Goal: Information Seeking & Learning: Compare options

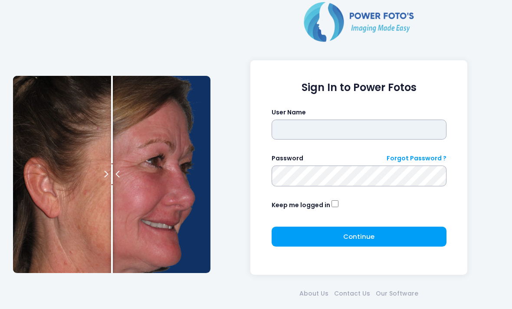
scroll to position [38, 0]
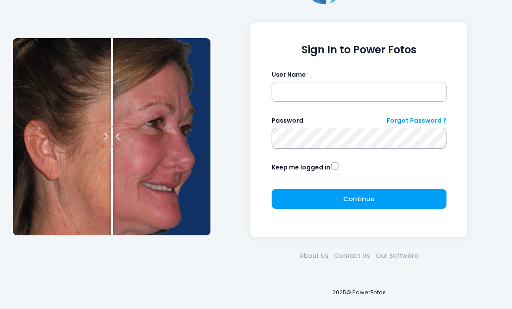
click at [344, 16] on div "Sign In to Power Fotos User Name Password Forgot Password ? Keep me logged in C…" at bounding box center [359, 136] width 288 height 349
click at [339, 18] on div "Sign In to Power Fotos User Name Password Forgot Password ? Keep me logged in C…" at bounding box center [359, 136] width 288 height 349
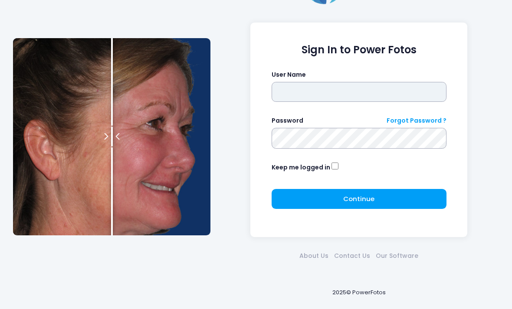
click at [294, 85] on input "text" at bounding box center [358, 92] width 175 height 20
type input "*******"
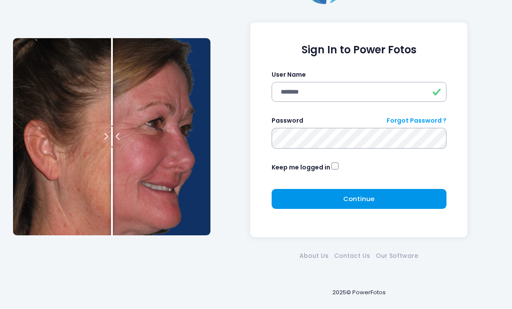
click at [376, 202] on button "Continue Please wait..." at bounding box center [358, 199] width 175 height 20
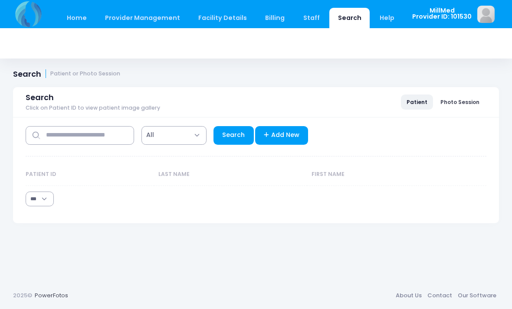
select select "***"
click at [92, 138] on input "text" at bounding box center [80, 135] width 108 height 19
type input "*******"
click at [234, 137] on link "Search" at bounding box center [233, 135] width 40 height 19
select select "***"
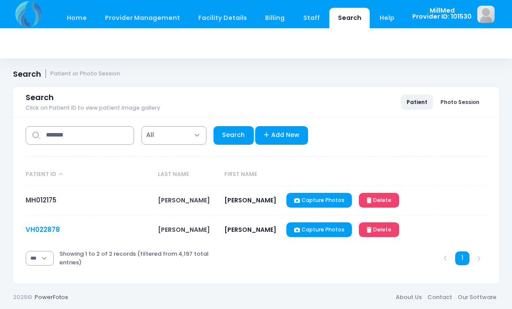
click at [49, 230] on link "VH022878" at bounding box center [43, 229] width 34 height 9
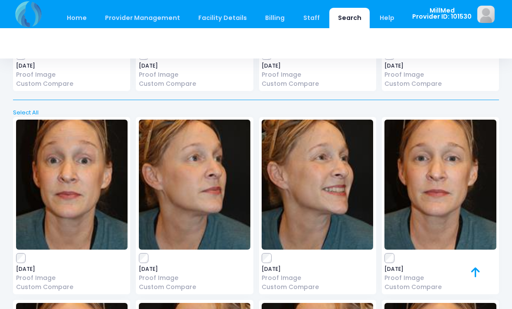
scroll to position [594, 0]
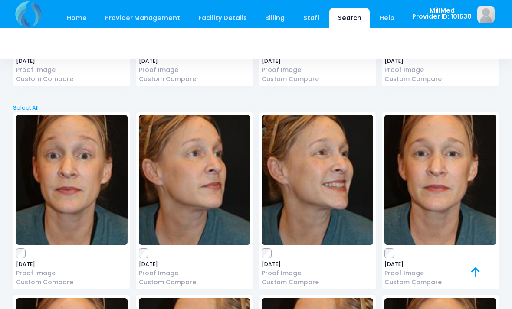
click at [58, 161] on img at bounding box center [71, 180] width 111 height 130
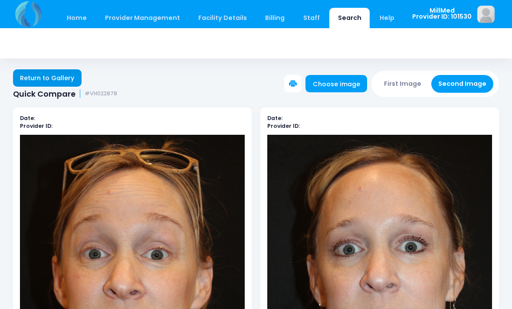
click at [44, 76] on link "Return to Gallery" at bounding box center [47, 77] width 69 height 17
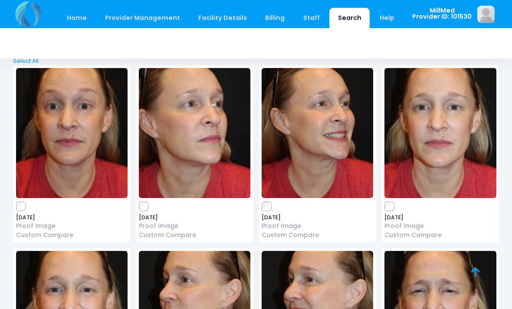
scroll to position [1027, 0]
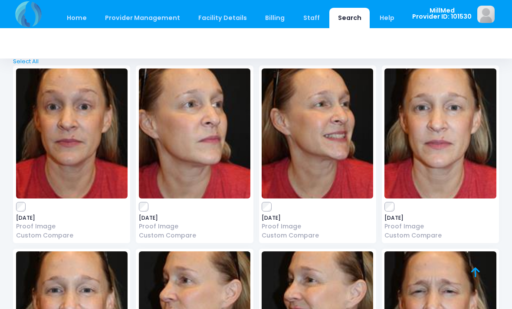
click at [467, 137] on img at bounding box center [439, 134] width 111 height 130
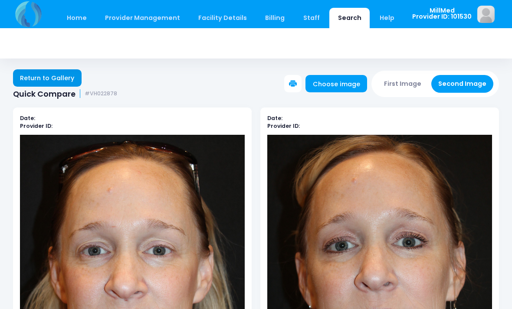
click at [36, 74] on link "Return to Gallery" at bounding box center [47, 77] width 69 height 17
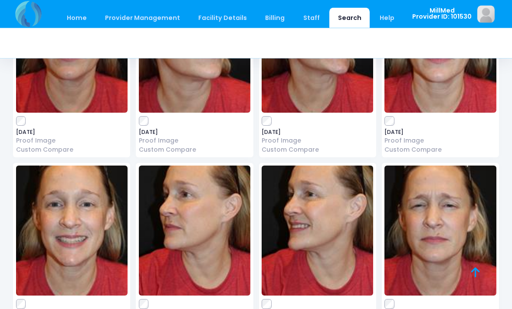
scroll to position [1114, 0]
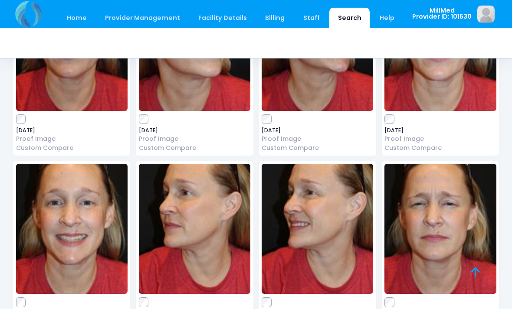
click at [330, 230] on img at bounding box center [316, 229] width 111 height 130
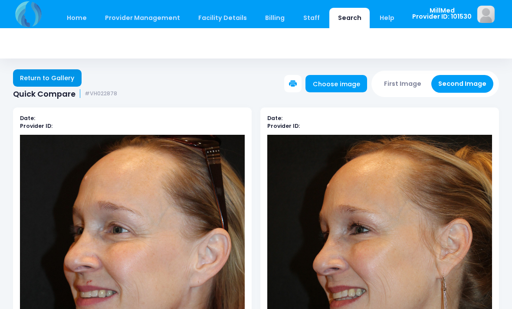
click at [28, 74] on link "Return to Gallery" at bounding box center [47, 77] width 69 height 17
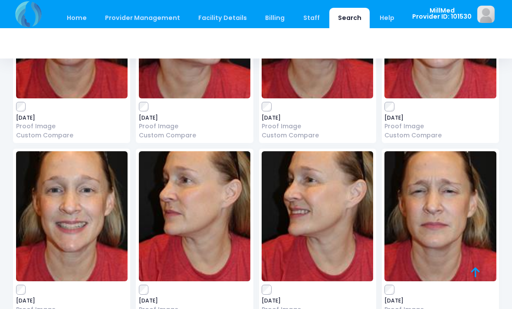
scroll to position [1127, 0]
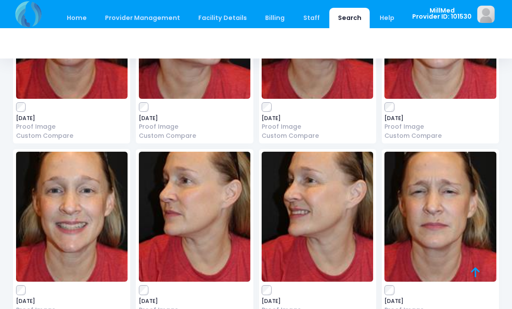
click at [75, 199] on img at bounding box center [71, 217] width 111 height 130
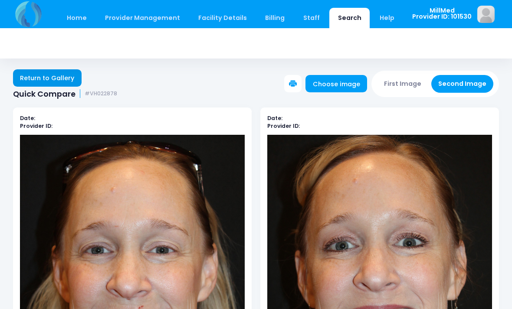
click at [38, 74] on link "Return to Gallery" at bounding box center [47, 77] width 69 height 17
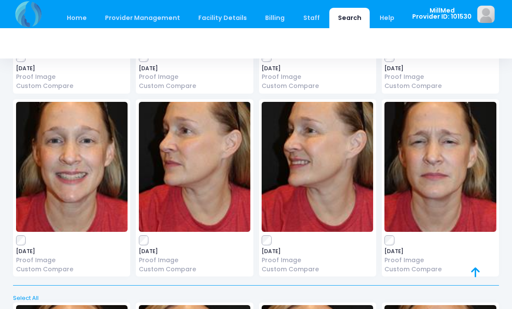
scroll to position [1173, 0]
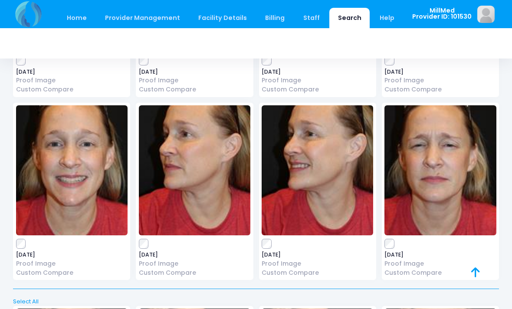
click at [194, 158] on img at bounding box center [194, 170] width 111 height 130
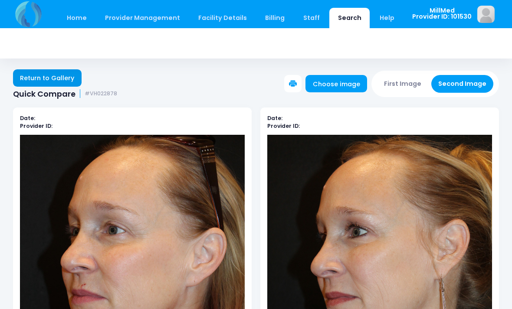
click at [50, 76] on link "Return to Gallery" at bounding box center [47, 77] width 69 height 17
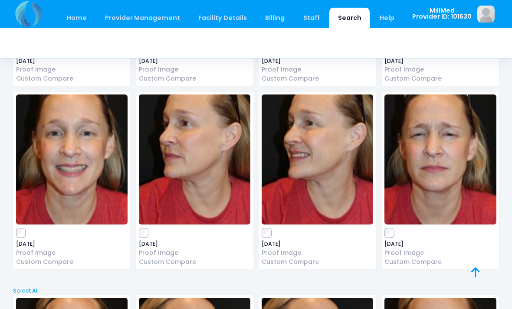
scroll to position [1169, 0]
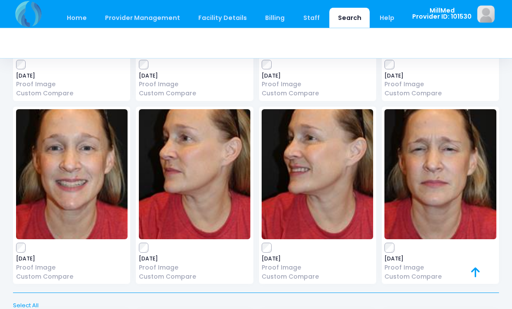
click at [62, 148] on img at bounding box center [71, 175] width 111 height 130
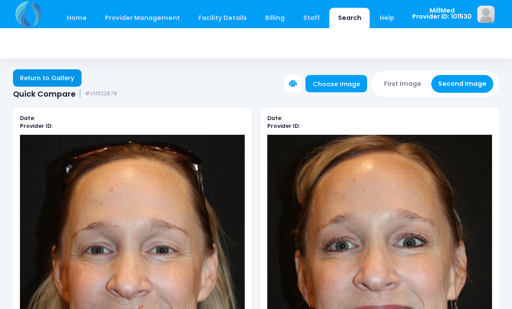
click at [53, 77] on link "Return to Gallery" at bounding box center [47, 77] width 69 height 17
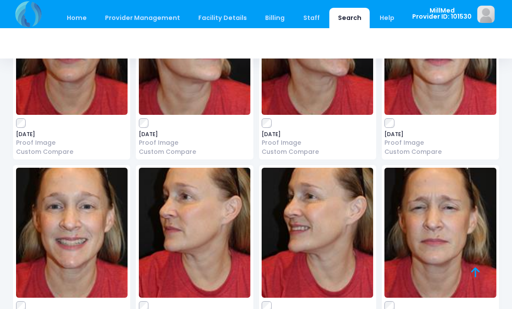
scroll to position [1110, 0]
click at [448, 226] on img at bounding box center [439, 233] width 111 height 130
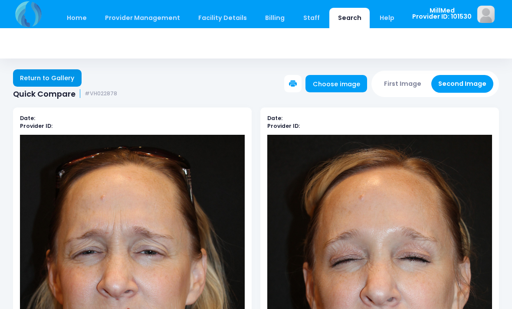
click at [42, 72] on link "Return to Gallery" at bounding box center [47, 77] width 69 height 17
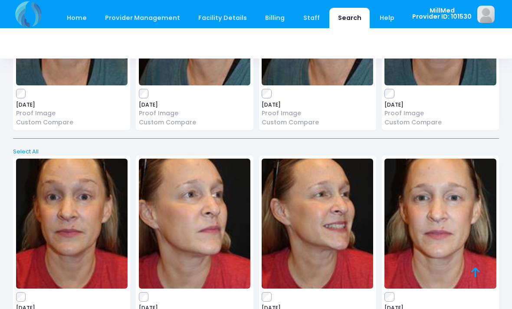
scroll to position [942, 0]
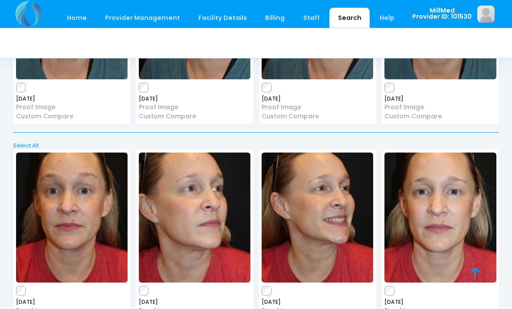
click at [59, 223] on img at bounding box center [71, 218] width 111 height 130
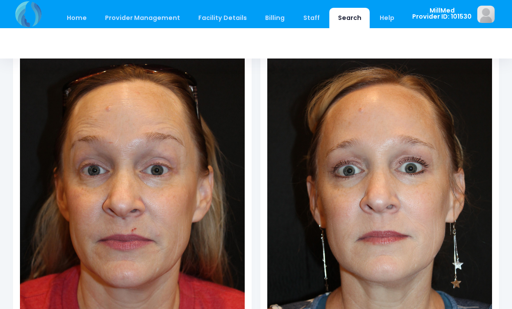
scroll to position [79, 0]
